Goal: Transaction & Acquisition: Purchase product/service

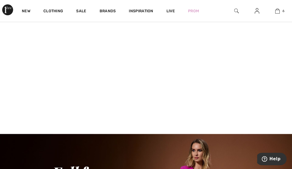
scroll to position [71, 0]
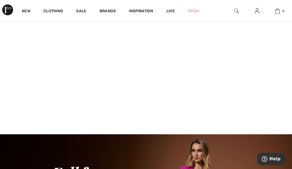
click at [63, 85] on video at bounding box center [146, 61] width 292 height 146
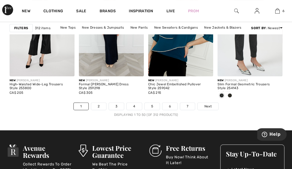
scroll to position [1967, 0]
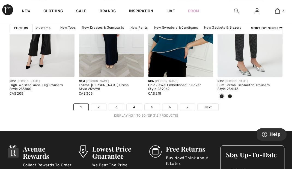
click at [211, 105] on span "Next" at bounding box center [207, 107] width 7 height 5
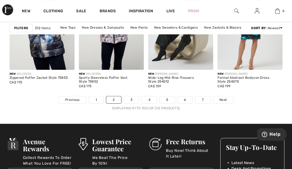
scroll to position [1975, 0]
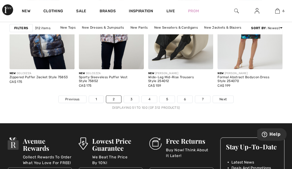
click at [224, 101] on link "Next" at bounding box center [223, 99] width 20 height 7
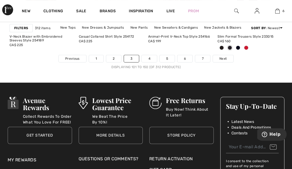
scroll to position [2015, 0]
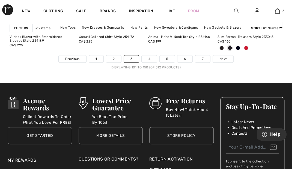
click at [225, 58] on span "Next" at bounding box center [222, 58] width 7 height 5
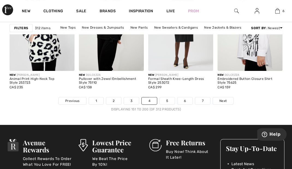
scroll to position [1972, 0]
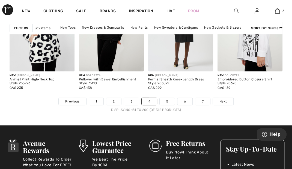
click at [225, 99] on span "Next" at bounding box center [222, 101] width 7 height 5
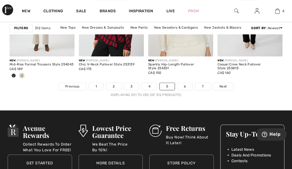
scroll to position [1988, 0]
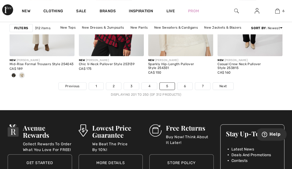
click at [224, 87] on span "Next" at bounding box center [222, 86] width 7 height 5
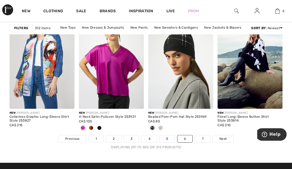
scroll to position [1938, 0]
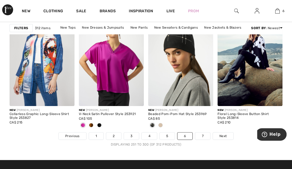
click at [225, 134] on span "Next" at bounding box center [222, 136] width 7 height 5
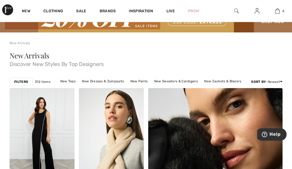
scroll to position [28, 0]
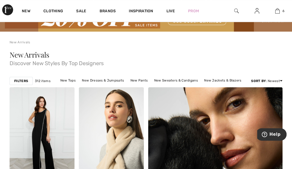
click at [223, 80] on link "New Jackets & Blazers" at bounding box center [222, 80] width 43 height 7
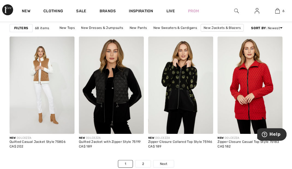
scroll to position [1902, 0]
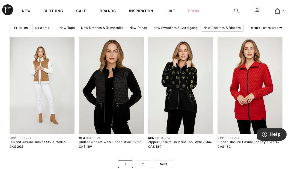
click at [167, 163] on link "Next" at bounding box center [163, 164] width 20 height 7
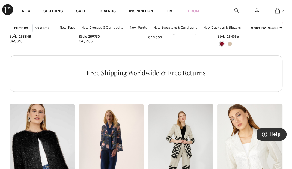
scroll to position [563, 0]
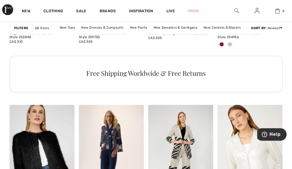
click at [236, 8] on img at bounding box center [236, 11] width 5 height 7
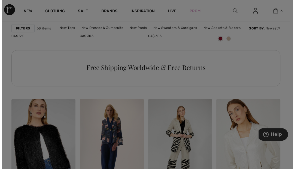
scroll to position [567, 0]
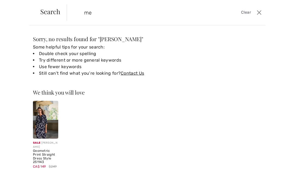
type input "m"
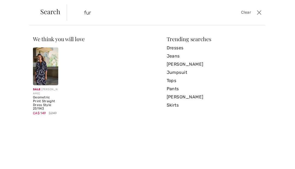
type input "fur"
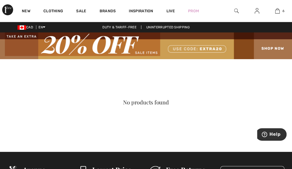
click at [235, 13] on img at bounding box center [236, 11] width 5 height 7
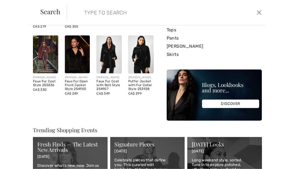
scroll to position [87, 0]
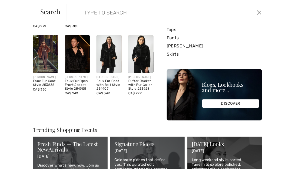
click at [76, 59] on img at bounding box center [77, 54] width 25 height 38
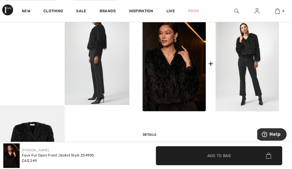
scroll to position [245, 0]
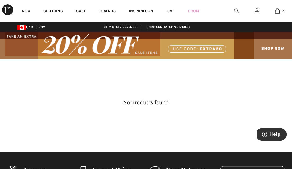
click at [236, 13] on img at bounding box center [236, 11] width 5 height 7
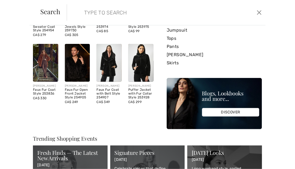
scroll to position [80, 0]
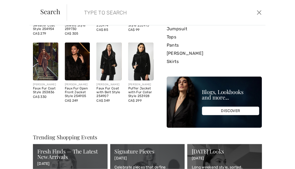
click at [145, 58] on img at bounding box center [140, 62] width 25 height 38
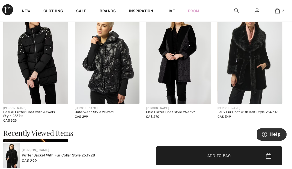
scroll to position [585, 0]
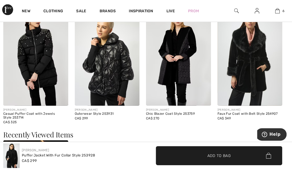
click at [189, 79] on img at bounding box center [178, 57] width 65 height 97
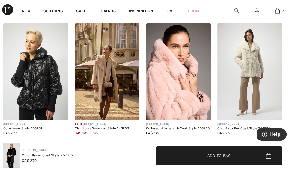
scroll to position [615, 0]
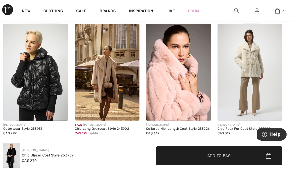
click at [120, 79] on img at bounding box center [107, 72] width 65 height 97
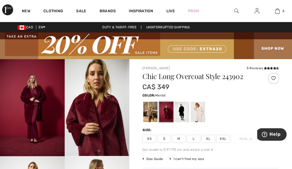
click at [236, 13] on img at bounding box center [236, 11] width 5 height 7
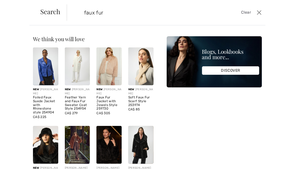
type input "faux fur"
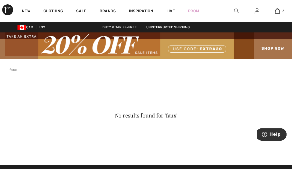
click at [239, 12] on div at bounding box center [236, 11] width 20 height 22
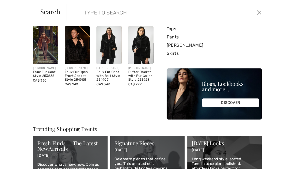
scroll to position [96, 0]
click at [48, 47] on img at bounding box center [45, 45] width 25 height 38
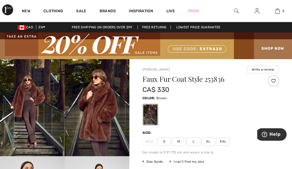
click at [9, 11] on img at bounding box center [7, 9] width 11 height 11
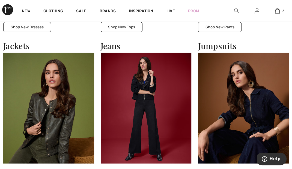
scroll to position [704, 0]
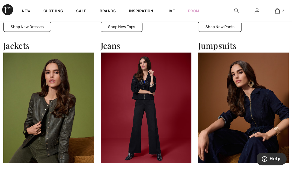
click at [40, 118] on img at bounding box center [48, 108] width 91 height 111
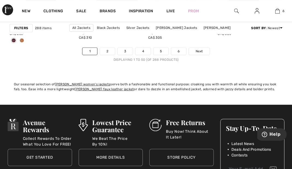
scroll to position [2015, 0]
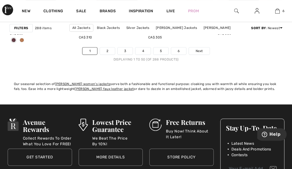
click at [196, 53] on link "Next" at bounding box center [199, 50] width 20 height 7
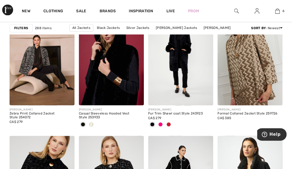
scroll to position [1357, 0]
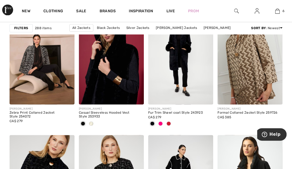
click at [90, 124] on span at bounding box center [91, 123] width 4 height 4
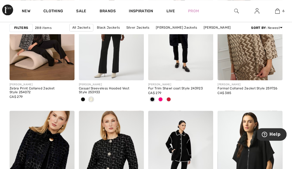
scroll to position [1381, 0]
click at [169, 98] on span at bounding box center [168, 99] width 4 height 4
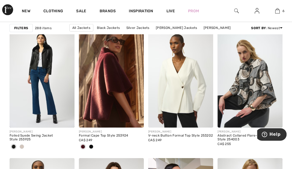
scroll to position [765, 0]
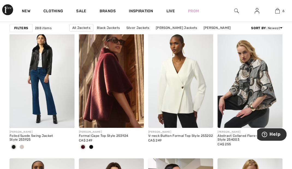
click at [114, 80] on img at bounding box center [111, 79] width 65 height 97
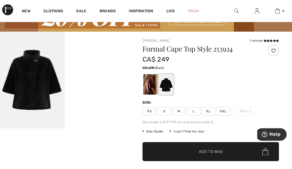
scroll to position [27, 0]
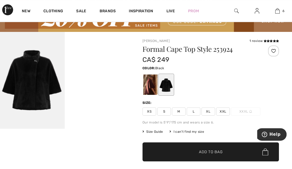
click at [150, 77] on div at bounding box center [150, 84] width 14 height 20
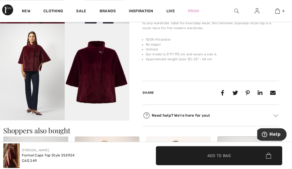
scroll to position [230, 0]
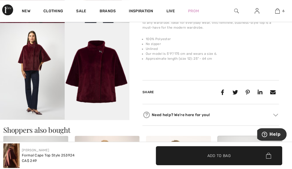
click at [222, 92] on icon at bounding box center [222, 92] width 10 height 10
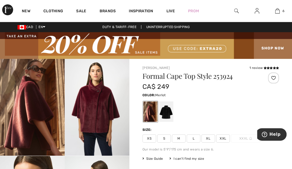
scroll to position [0, 0]
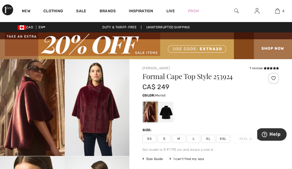
click at [168, 11] on link "Live" at bounding box center [170, 11] width 8 height 6
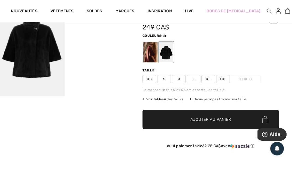
scroll to position [61, 0]
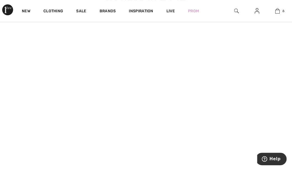
scroll to position [82, 0]
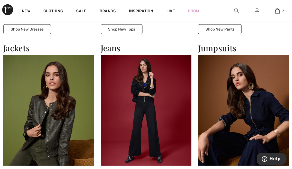
click at [2, 1] on div "New Clothing Sale Brands Inspiration Live Prom 6 Added to Bag Joseph Ribkoff Ca…" at bounding box center [146, 11] width 292 height 22
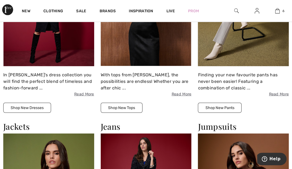
scroll to position [623, 0]
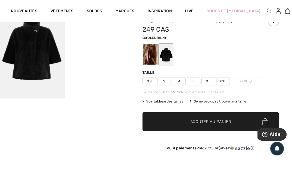
click at [151, 55] on div at bounding box center [150, 54] width 14 height 20
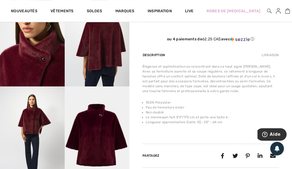
scroll to position [167, 0]
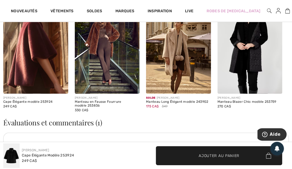
scroll to position [648, 0]
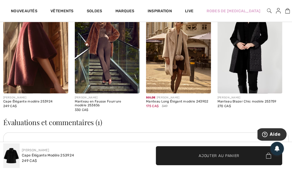
click at [196, 70] on img at bounding box center [178, 44] width 65 height 97
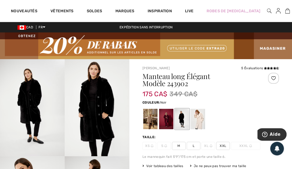
click at [200, 120] on div at bounding box center [198, 119] width 14 height 20
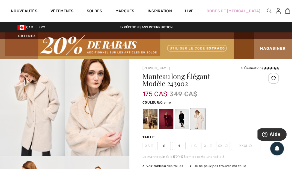
click at [150, 120] on div at bounding box center [150, 119] width 14 height 20
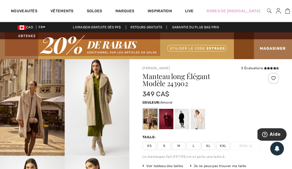
click at [167, 119] on div at bounding box center [166, 119] width 14 height 20
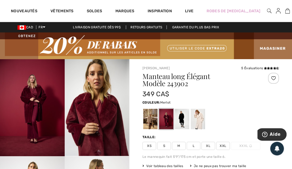
click at [149, 116] on div at bounding box center [150, 119] width 14 height 20
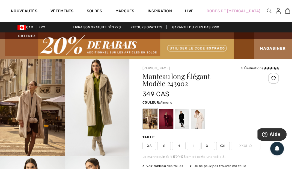
click at [200, 121] on div at bounding box center [198, 119] width 14 height 20
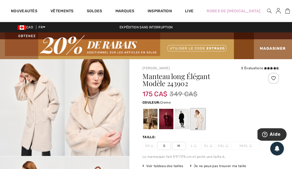
click at [180, 120] on div at bounding box center [182, 119] width 14 height 20
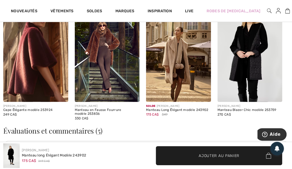
scroll to position [658, 0]
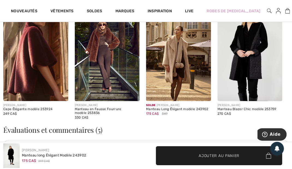
click at [120, 76] on img at bounding box center [107, 52] width 65 height 97
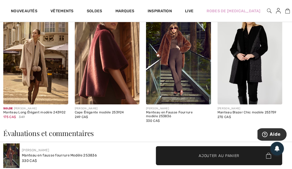
scroll to position [819, 0]
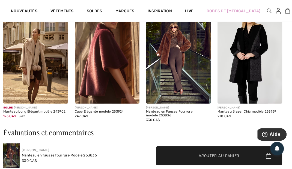
click at [262, 74] on img at bounding box center [249, 55] width 65 height 97
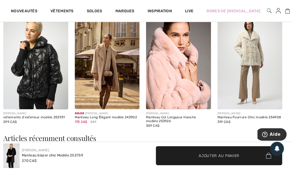
scroll to position [616, 0]
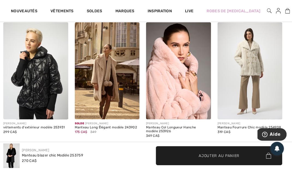
click at [185, 90] on img at bounding box center [178, 70] width 65 height 97
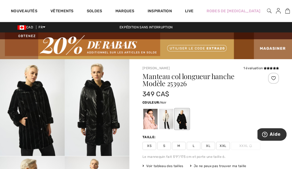
click at [151, 117] on div at bounding box center [150, 119] width 14 height 20
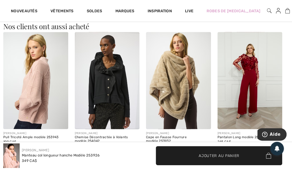
scroll to position [529, 0]
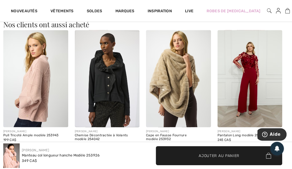
click at [49, 86] on img at bounding box center [35, 78] width 65 height 97
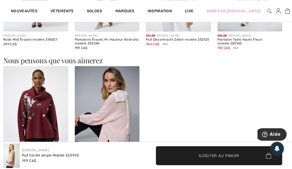
scroll to position [454, 0]
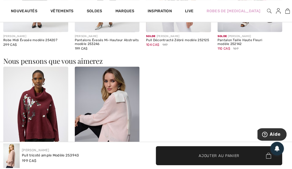
click at [65, 14] on link "Vêtements" at bounding box center [61, 12] width 23 height 6
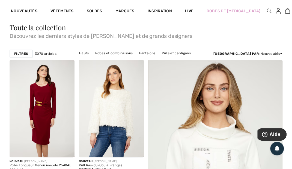
scroll to position [50, 0]
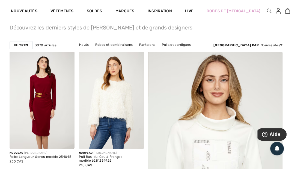
click at [20, 43] on strong "Filtres" at bounding box center [21, 45] width 14 height 5
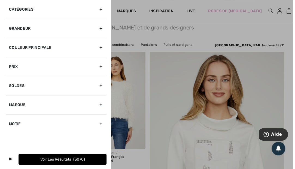
scroll to position [50, 0]
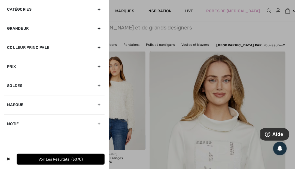
click at [98, 10] on div "Catégories" at bounding box center [54, 9] width 100 height 19
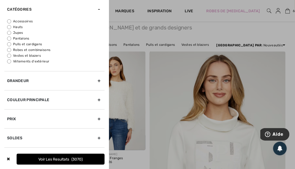
click at [43, 62] on label "Vêtements d'extérieur" at bounding box center [56, 61] width 98 height 5
click at [11, 62] on input "Vêtements d'extérieur" at bounding box center [9, 61] width 4 height 4
radio input "true"
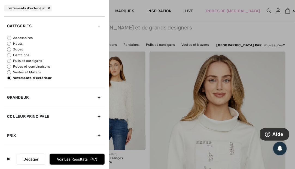
click at [71, 162] on button "Voir les resultats 47" at bounding box center [77, 159] width 55 height 11
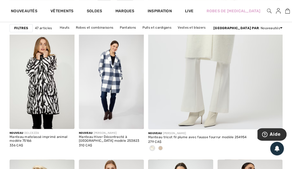
scroll to position [212, 0]
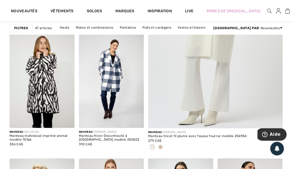
click at [161, 145] on span at bounding box center [160, 147] width 4 height 4
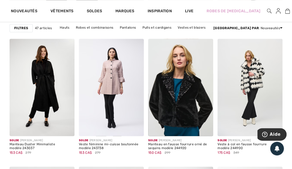
scroll to position [1333, 0]
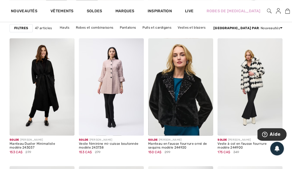
click at [120, 101] on img at bounding box center [111, 86] width 65 height 97
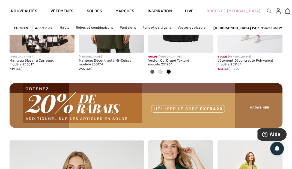
scroll to position [927, 0]
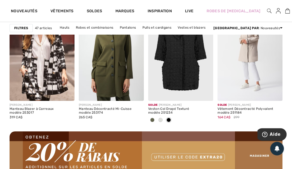
click at [267, 11] on img at bounding box center [269, 11] width 5 height 7
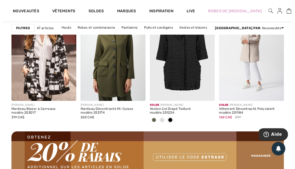
scroll to position [937, 0]
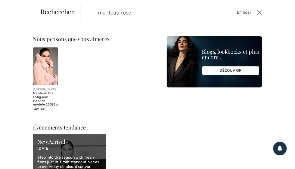
type input "manteau rose"
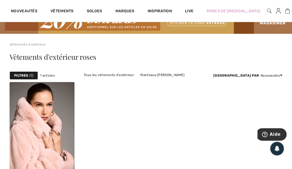
scroll to position [25, 0]
click at [140, 72] on link "Manteaux [PERSON_NAME]" at bounding box center [162, 74] width 50 height 7
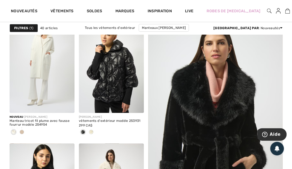
click at [24, 131] on div at bounding box center [22, 132] width 8 height 9
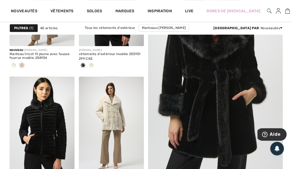
scroll to position [157, 0]
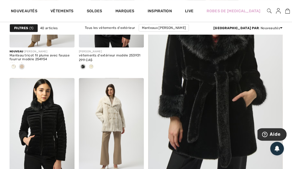
click at [256, 88] on img at bounding box center [215, 71] width 161 height 242
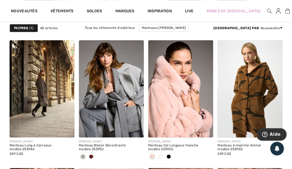
click at [89, 154] on div at bounding box center [91, 156] width 8 height 9
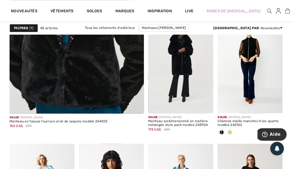
scroll to position [1222, 0]
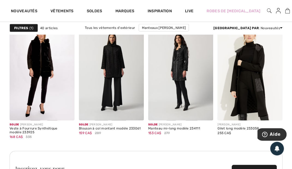
click at [267, 13] on img at bounding box center [269, 11] width 5 height 7
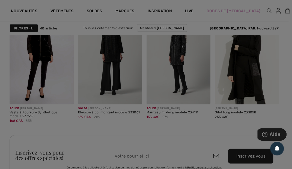
scroll to position [1484, 0]
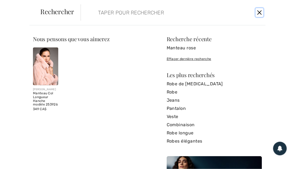
click at [258, 16] on button "Ferme" at bounding box center [260, 12] width 8 height 9
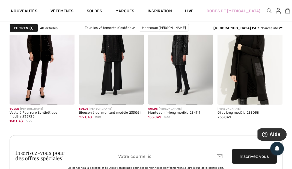
click at [128, 32] on link "Manteaux [PERSON_NAME]" at bounding box center [103, 35] width 50 height 7
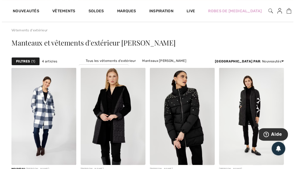
scroll to position [38, 0]
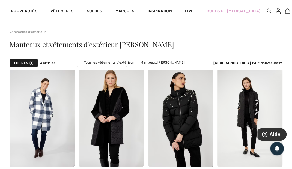
click at [267, 8] on img at bounding box center [269, 11] width 5 height 7
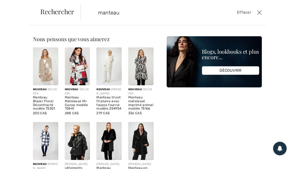
type input "manteau"
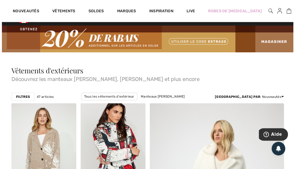
scroll to position [7, 0]
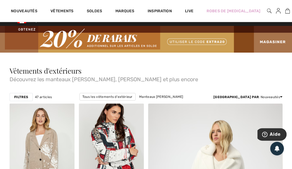
click at [20, 97] on strong "Filtres" at bounding box center [21, 97] width 14 height 5
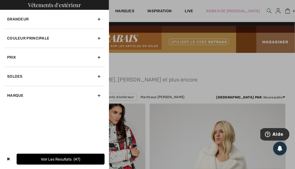
click at [97, 37] on div "Couleur Principale" at bounding box center [54, 38] width 100 height 19
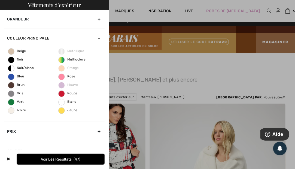
click at [69, 77] on span "Rose" at bounding box center [67, 76] width 17 height 4
click at [0, 0] on input "Rose" at bounding box center [0, 0] width 0 height 0
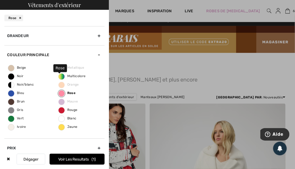
click at [71, 159] on button "Voir les resultats 1" at bounding box center [77, 159] width 55 height 11
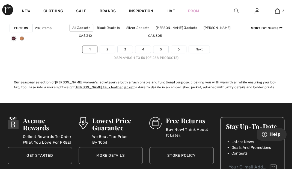
scroll to position [2016, 0]
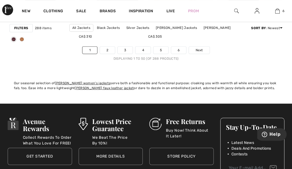
click at [202, 50] on span "Next" at bounding box center [198, 50] width 7 height 5
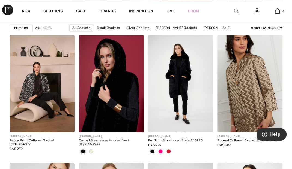
scroll to position [1330, 0]
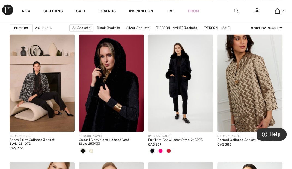
click at [168, 150] on span at bounding box center [168, 151] width 4 height 4
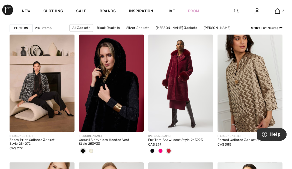
click at [162, 149] on span at bounding box center [160, 151] width 4 height 4
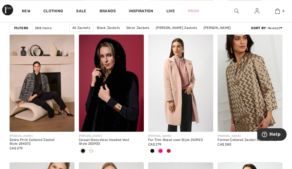
click at [194, 93] on img at bounding box center [180, 82] width 65 height 97
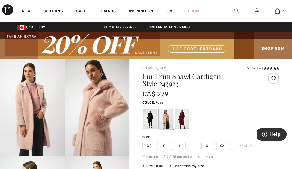
click at [43, 28] on span "EN" at bounding box center [41, 27] width 7 height 4
click at [55, 44] on link "Français" at bounding box center [58, 41] width 35 height 8
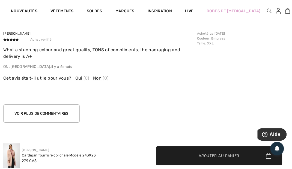
scroll to position [915, 0]
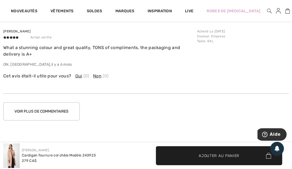
click at [63, 111] on button "Voir plus de commentaires" at bounding box center [41, 111] width 76 height 18
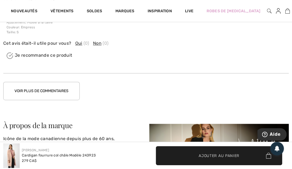
scroll to position [1258, 0]
click at [67, 88] on button "Voir plus de commentaires" at bounding box center [41, 91] width 76 height 18
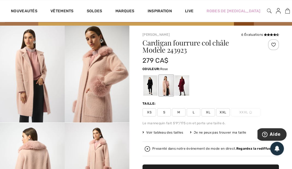
scroll to position [33, 0]
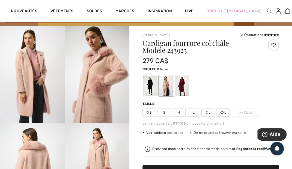
click at [164, 147] on div "Presenté dans notre événement de mode en direct. Regardez la rediffusion" at bounding box center [213, 149] width 123 height 4
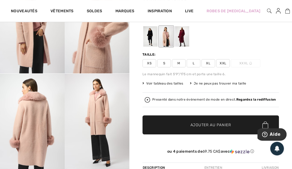
scroll to position [84, 0]
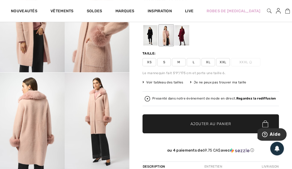
click at [160, 61] on span "S" at bounding box center [164, 62] width 14 height 8
click at [211, 123] on span "Ajouter au panier" at bounding box center [210, 124] width 41 height 6
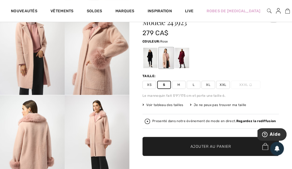
scroll to position [57, 0]
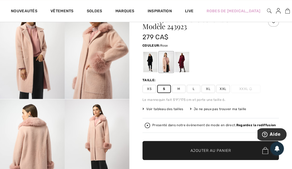
click at [149, 62] on div at bounding box center [150, 62] width 14 height 20
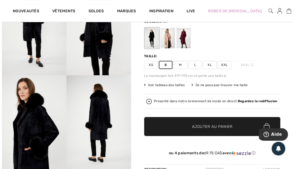
scroll to position [0, 0]
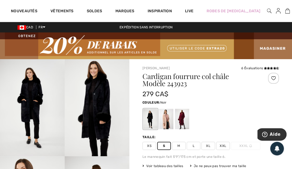
click at [267, 15] on div at bounding box center [269, 11] width 5 height 22
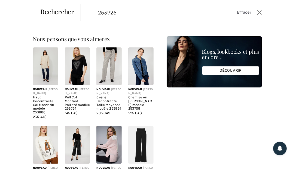
type input "253926"
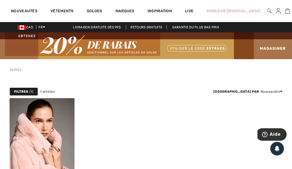
click at [267, 9] on img at bounding box center [269, 11] width 5 height 7
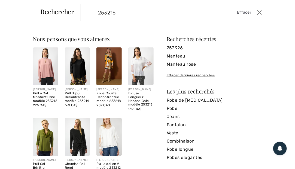
type input "253216"
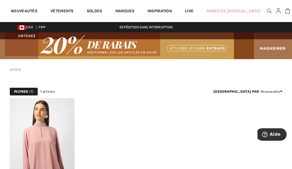
click at [55, 125] on img at bounding box center [42, 146] width 65 height 97
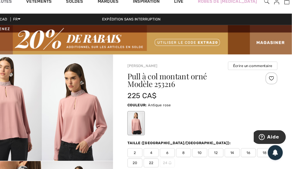
scroll to position [23, 0]
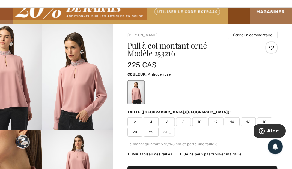
click at [161, 125] on span "4" at bounding box center [164, 126] width 14 height 8
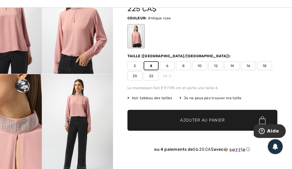
scroll to position [74, 0]
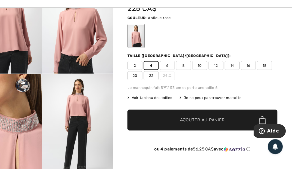
click at [176, 122] on span "✔ Ajouté au panier Ajouter au panier" at bounding box center [210, 124] width 136 height 19
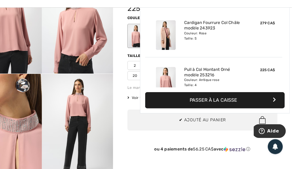
scroll to position [271, 0]
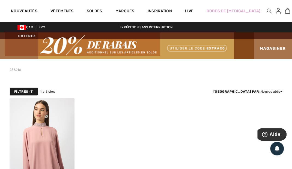
click at [267, 11] on img at bounding box center [269, 11] width 5 height 7
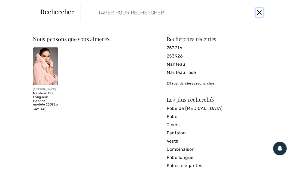
click at [256, 13] on button "Ferme" at bounding box center [260, 12] width 8 height 9
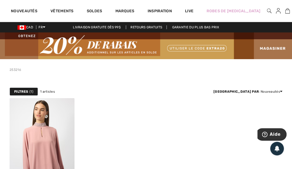
click at [267, 9] on img at bounding box center [269, 11] width 5 height 7
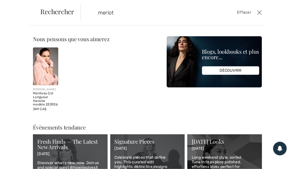
type input "merlot"
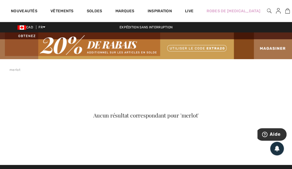
click at [64, 13] on link "Vêtements" at bounding box center [61, 12] width 23 height 6
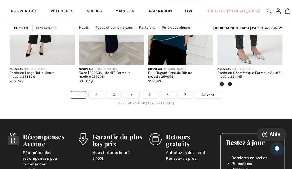
scroll to position [1966, 0]
click at [115, 92] on link "3" at bounding box center [113, 94] width 15 height 7
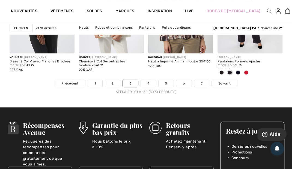
scroll to position [1978, 0]
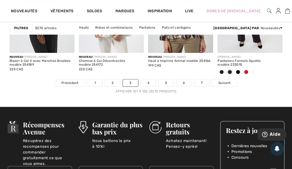
click at [150, 81] on link "4" at bounding box center [148, 82] width 15 height 7
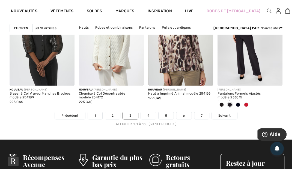
scroll to position [1945, 0]
click at [224, 115] on span "Suivant" at bounding box center [224, 115] width 12 height 5
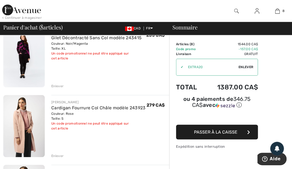
scroll to position [393, 0]
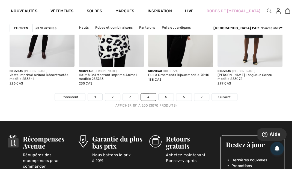
scroll to position [1967, 0]
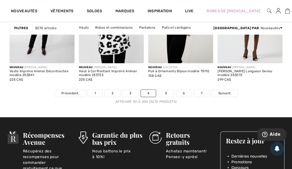
click at [185, 92] on link "6" at bounding box center [183, 93] width 15 height 7
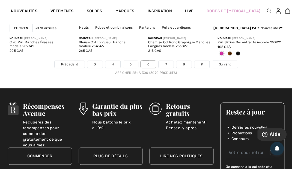
scroll to position [1997, 0]
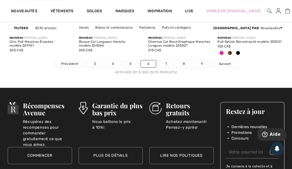
click at [170, 64] on link "7" at bounding box center [165, 63] width 15 height 7
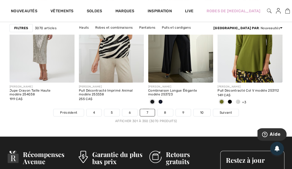
scroll to position [1948, 0]
click at [235, 60] on img at bounding box center [249, 33] width 65 height 97
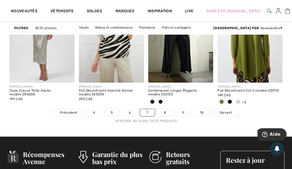
click at [238, 50] on img at bounding box center [249, 33] width 65 height 97
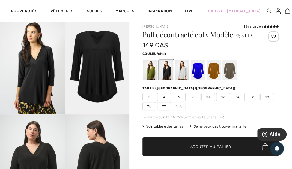
click at [285, 11] on img at bounding box center [287, 11] width 5 height 7
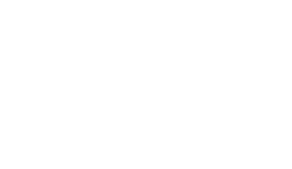
scroll to position [250, 0]
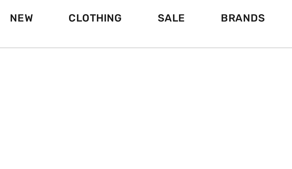
click at [97, 18] on div "Brands" at bounding box center [107, 11] width 29 height 22
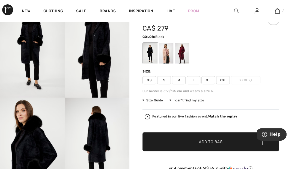
scroll to position [57, 0]
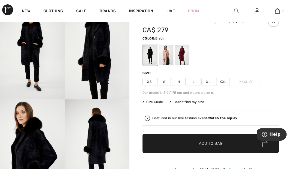
click at [162, 119] on div "Featured in our live fashion event. Watch the replay" at bounding box center [194, 118] width 85 height 4
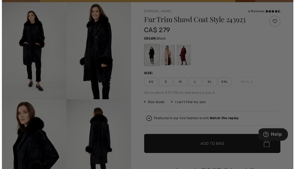
scroll to position [57, 0]
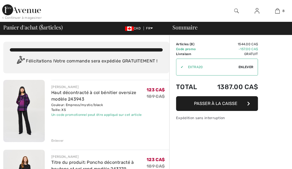
click at [80, 94] on link "Haut décontracté à col bénitier oversize modèle 243943" at bounding box center [93, 96] width 85 height 12
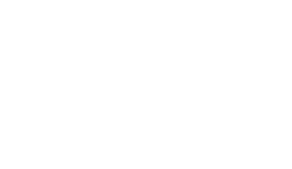
scroll to position [242, 0]
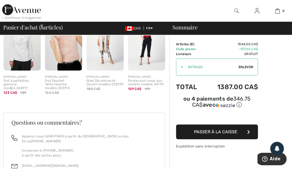
scroll to position [647, 0]
click at [238, 13] on img at bounding box center [236, 11] width 5 height 7
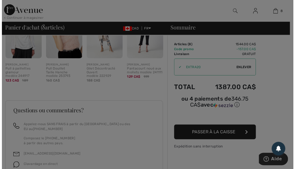
scroll to position [659, 0]
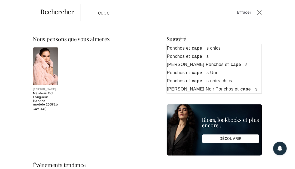
type input "cape"
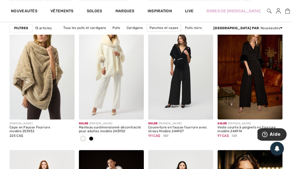
scroll to position [340, 0]
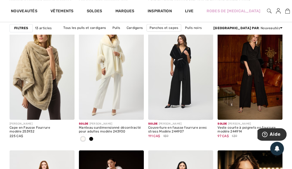
click at [92, 138] on span at bounding box center [91, 139] width 4 height 4
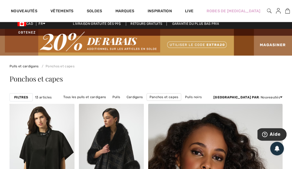
scroll to position [0, 0]
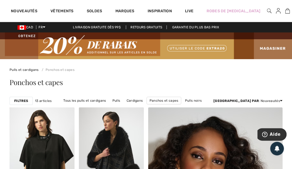
click at [27, 11] on link "Nouveautés" at bounding box center [24, 12] width 26 height 6
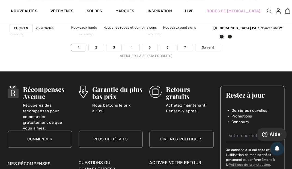
scroll to position [2027, 0]
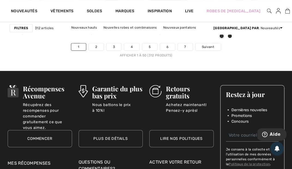
click at [133, 43] on link "4" at bounding box center [131, 46] width 15 height 7
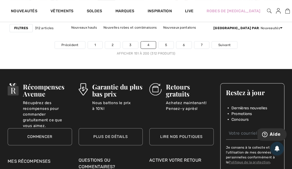
scroll to position [2031, 0]
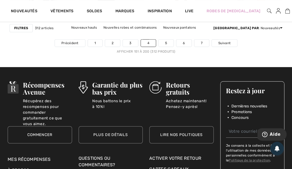
click at [129, 40] on link "3" at bounding box center [130, 43] width 15 height 7
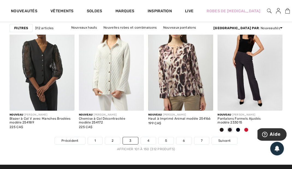
scroll to position [1934, 0]
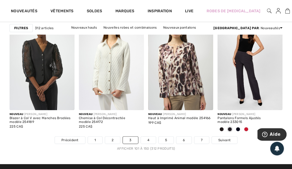
click at [113, 138] on link "2" at bounding box center [112, 140] width 15 height 7
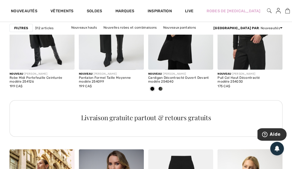
scroll to position [528, 0]
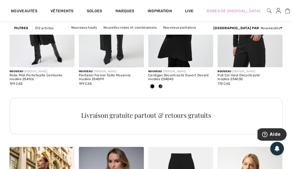
click at [162, 86] on span at bounding box center [160, 86] width 4 height 4
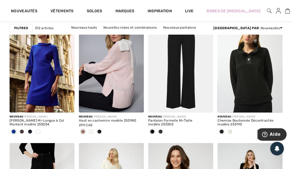
scroll to position [660, 0]
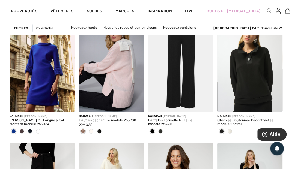
click at [96, 130] on div at bounding box center [99, 131] width 8 height 9
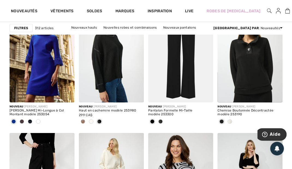
scroll to position [672, 0]
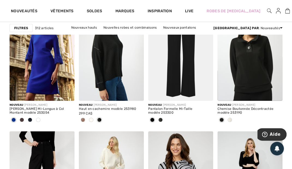
click at [83, 120] on span at bounding box center [83, 120] width 4 height 4
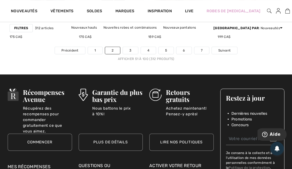
scroll to position [2024, 0]
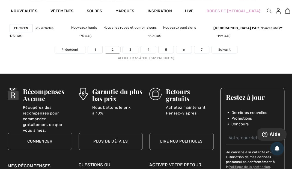
click at [147, 50] on link "4" at bounding box center [148, 49] width 15 height 7
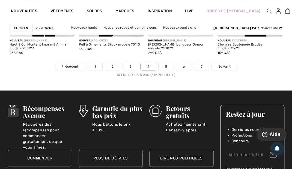
scroll to position [2006, 0]
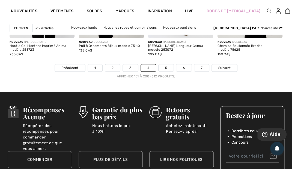
click at [166, 67] on link "5" at bounding box center [165, 67] width 15 height 7
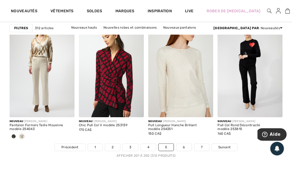
scroll to position [1927, 0]
click at [184, 144] on link "6" at bounding box center [183, 146] width 15 height 7
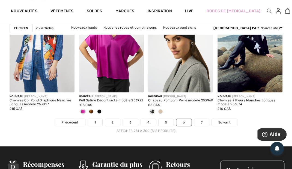
scroll to position [1955, 0]
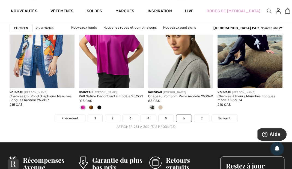
click at [203, 120] on link "7" at bounding box center [201, 118] width 15 height 7
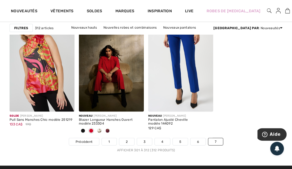
scroll to position [490, 0]
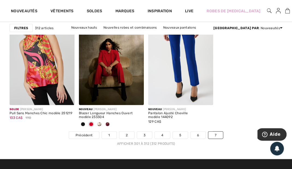
click at [197, 134] on link "6" at bounding box center [197, 135] width 15 height 7
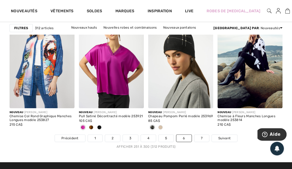
scroll to position [1936, 0]
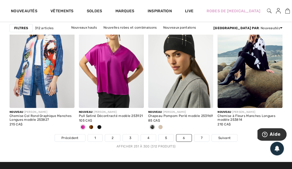
click at [267, 14] on img at bounding box center [269, 11] width 5 height 7
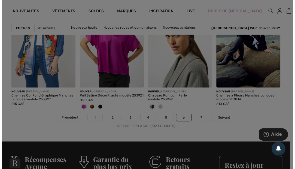
scroll to position [1957, 0]
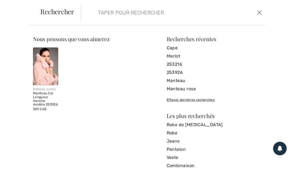
click at [111, 15] on input "search" at bounding box center [154, 12] width 121 height 16
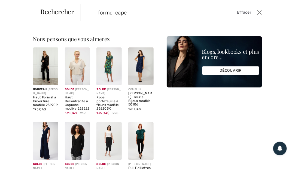
type input "formal cape"
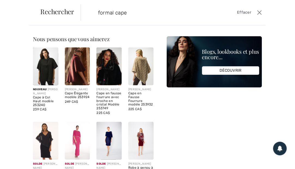
click at [76, 59] on img at bounding box center [77, 66] width 25 height 38
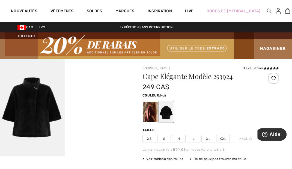
click at [150, 114] on div at bounding box center [150, 112] width 14 height 20
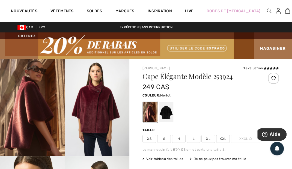
click at [162, 138] on span "S" at bounding box center [164, 139] width 14 height 8
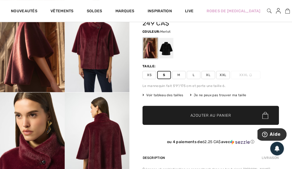
scroll to position [71, 0]
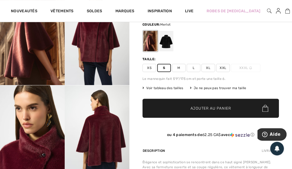
click at [159, 111] on span "✔ Ajouté au panier Ajouter au panier" at bounding box center [210, 108] width 136 height 19
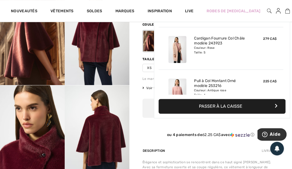
scroll to position [313, 0]
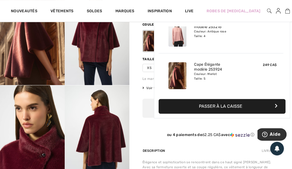
click at [285, 13] on img at bounding box center [287, 11] width 5 height 7
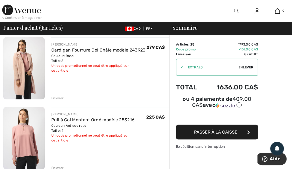
scroll to position [461, 0]
